Goal: Task Accomplishment & Management: Use online tool/utility

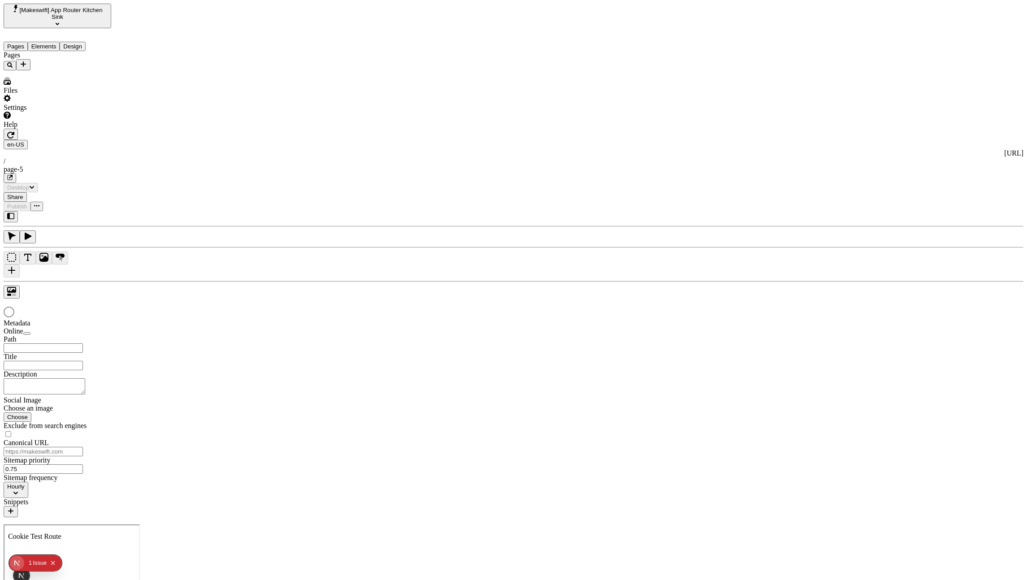
click at [67, 9] on span "[Makeswift] App Router Kitchen Sink" at bounding box center [60, 13] width 83 height 13
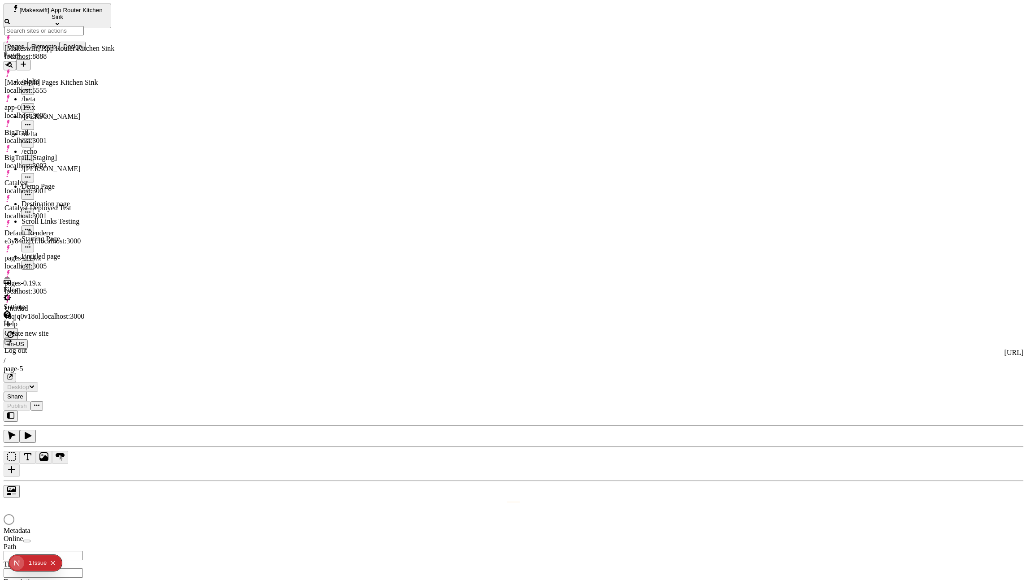
type input "/page-5"
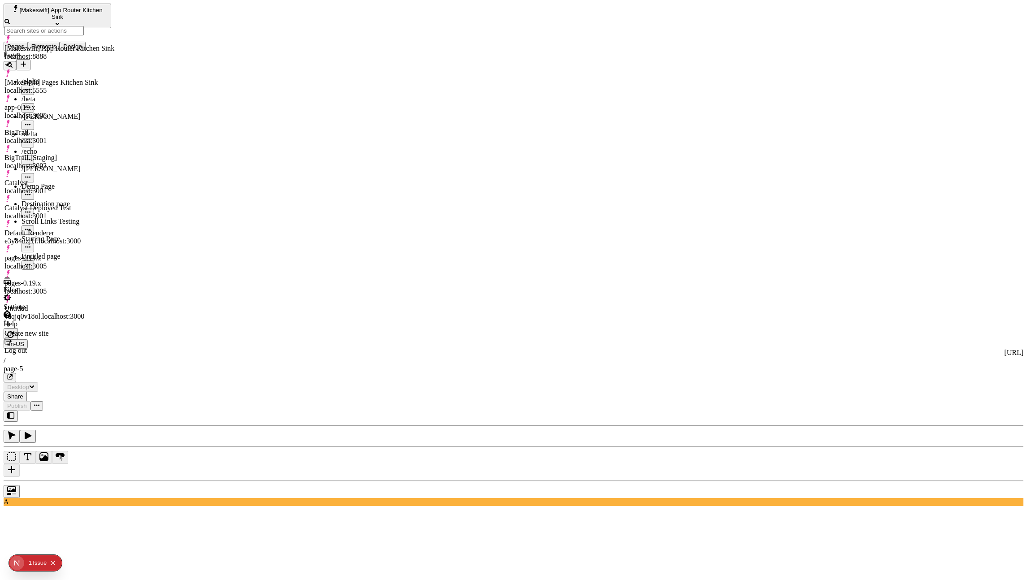
click at [62, 104] on div "app-0.19.x localhost:3005" at bounding box center [59, 112] width 110 height 16
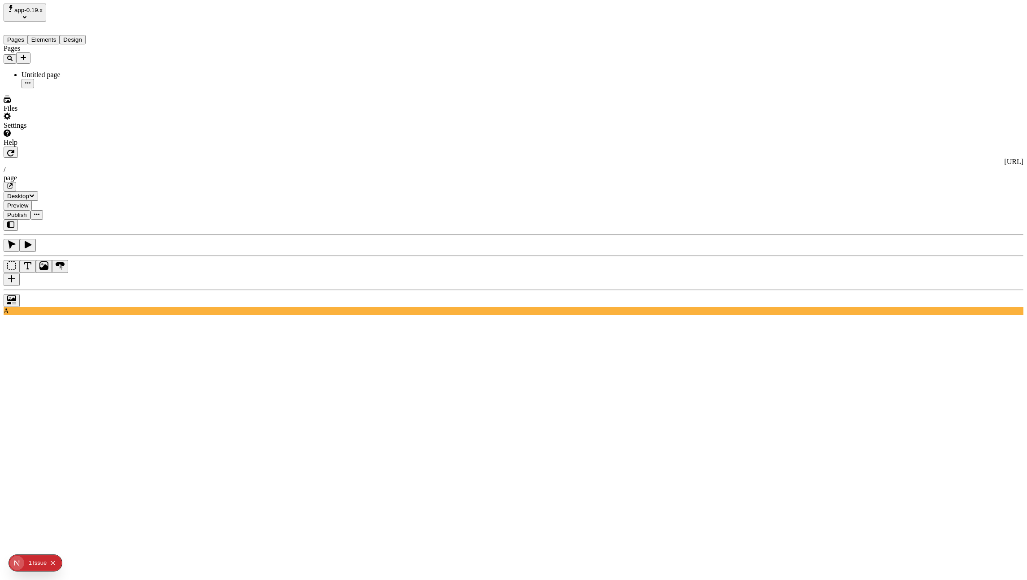
click at [20, 273] on button "button" at bounding box center [12, 279] width 16 height 13
click at [60, 35] on button "Elements" at bounding box center [44, 39] width 32 height 9
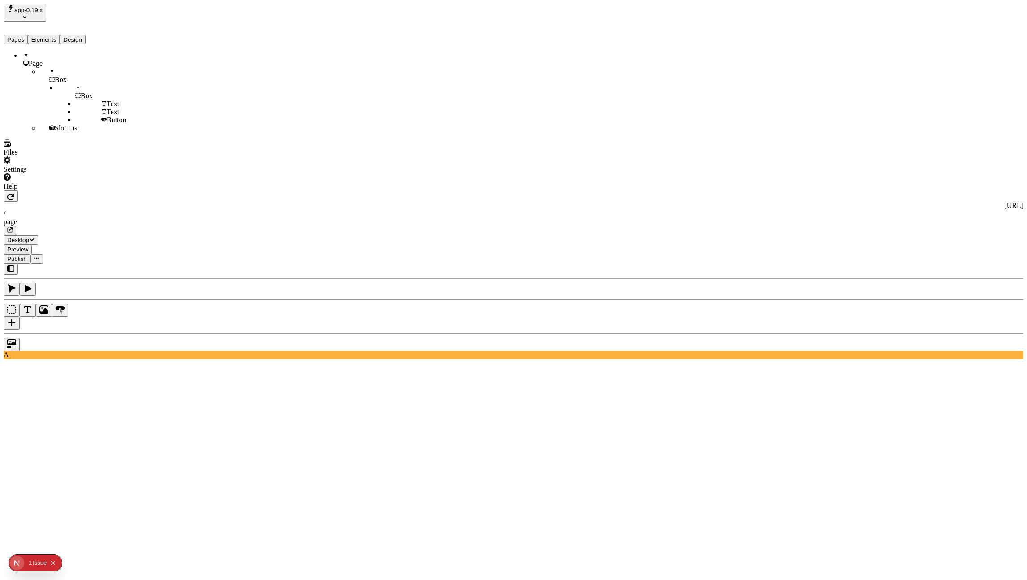
click at [55, 132] on span "Slot List" at bounding box center [67, 128] width 25 height 8
